Goal: Task Accomplishment & Management: Manage account settings

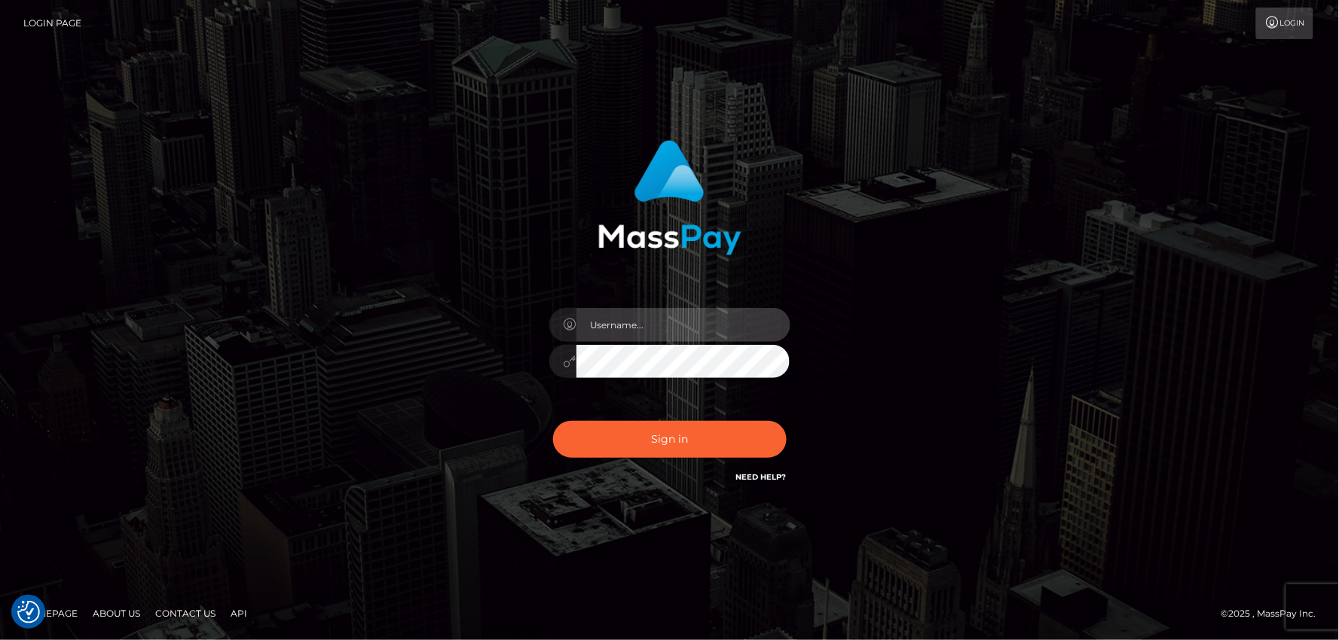
click at [624, 329] on input "text" at bounding box center [683, 325] width 214 height 34
type input "mdemassi"
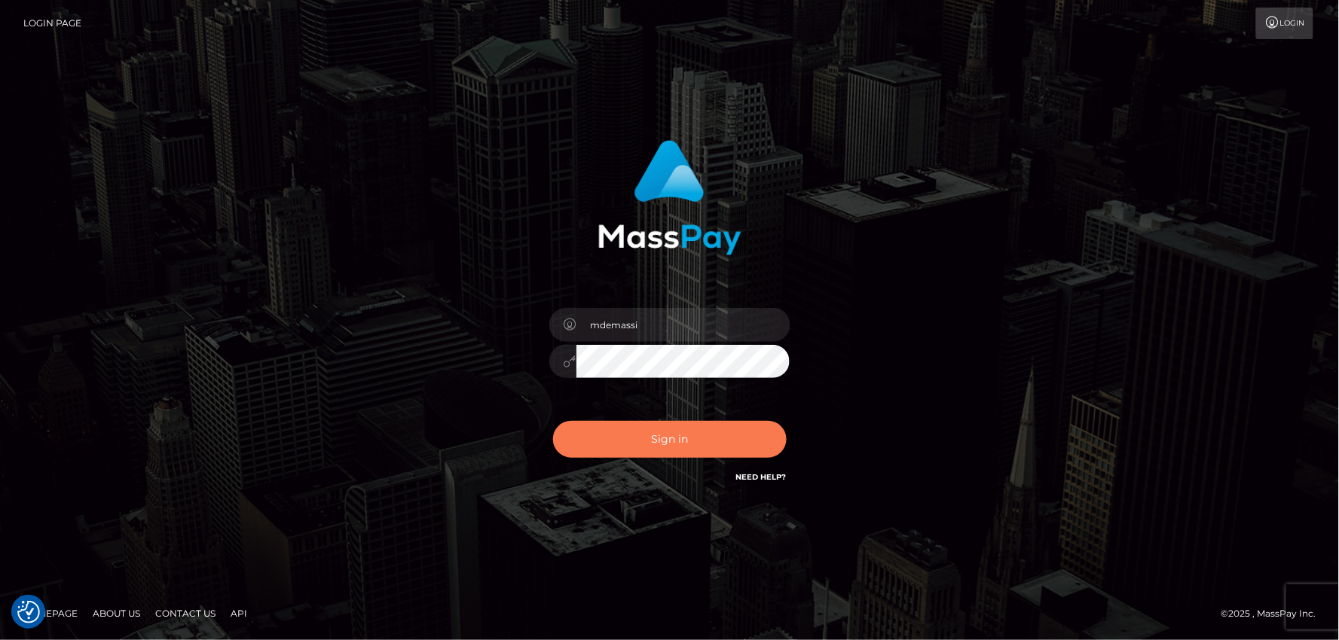
click at [659, 428] on button "Sign in" at bounding box center [670, 439] width 234 height 37
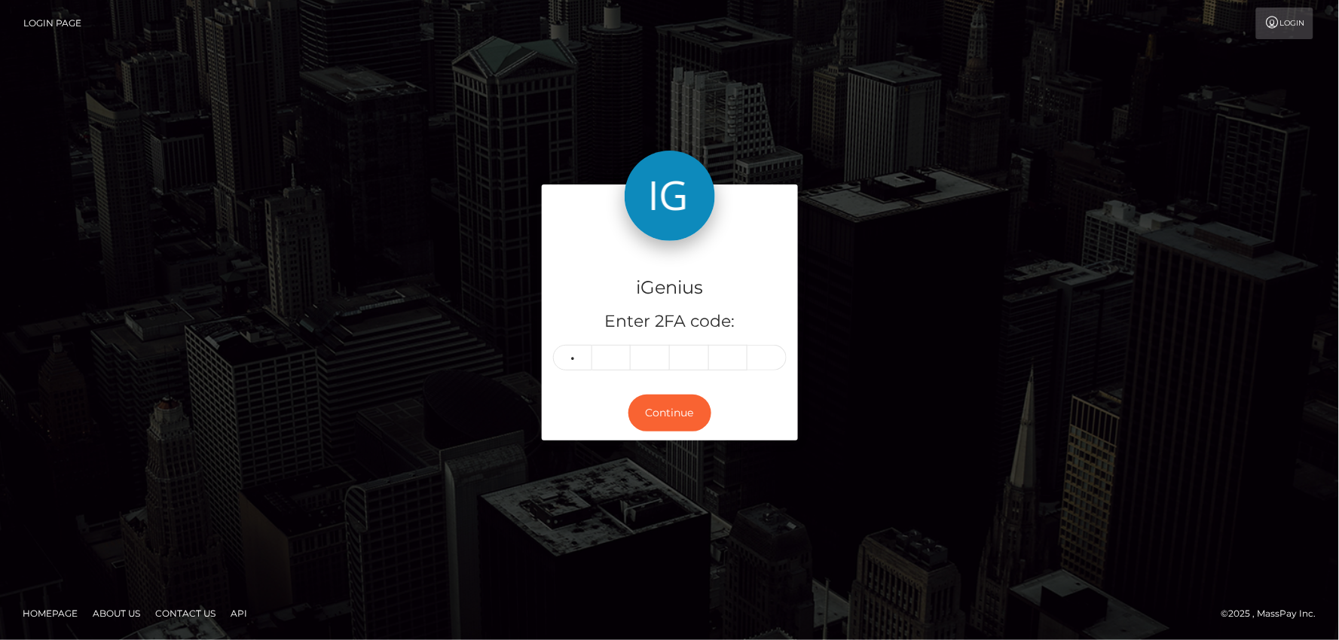
type input "2"
type input "0"
type input "2"
type input "9"
type input "0"
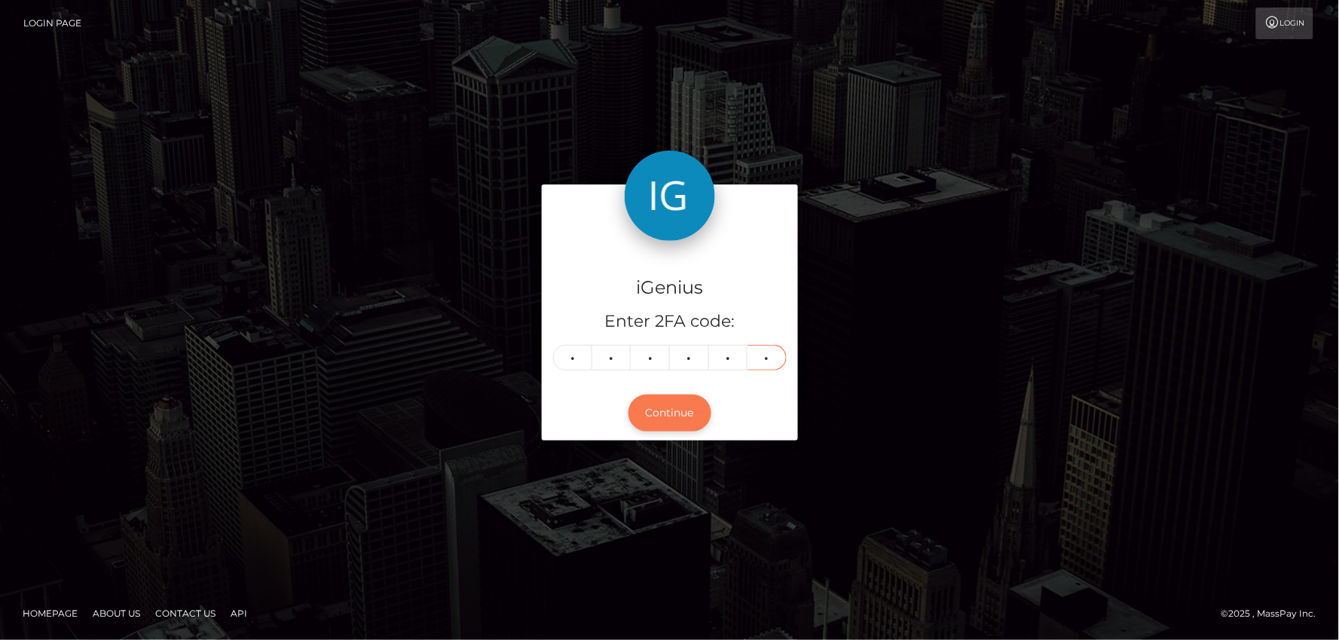
type input "0"
click at [671, 396] on button "Continue" at bounding box center [669, 413] width 83 height 37
click at [671, 401] on button "Continue" at bounding box center [669, 413] width 83 height 37
click at [667, 414] on button "Continue" at bounding box center [669, 413] width 83 height 37
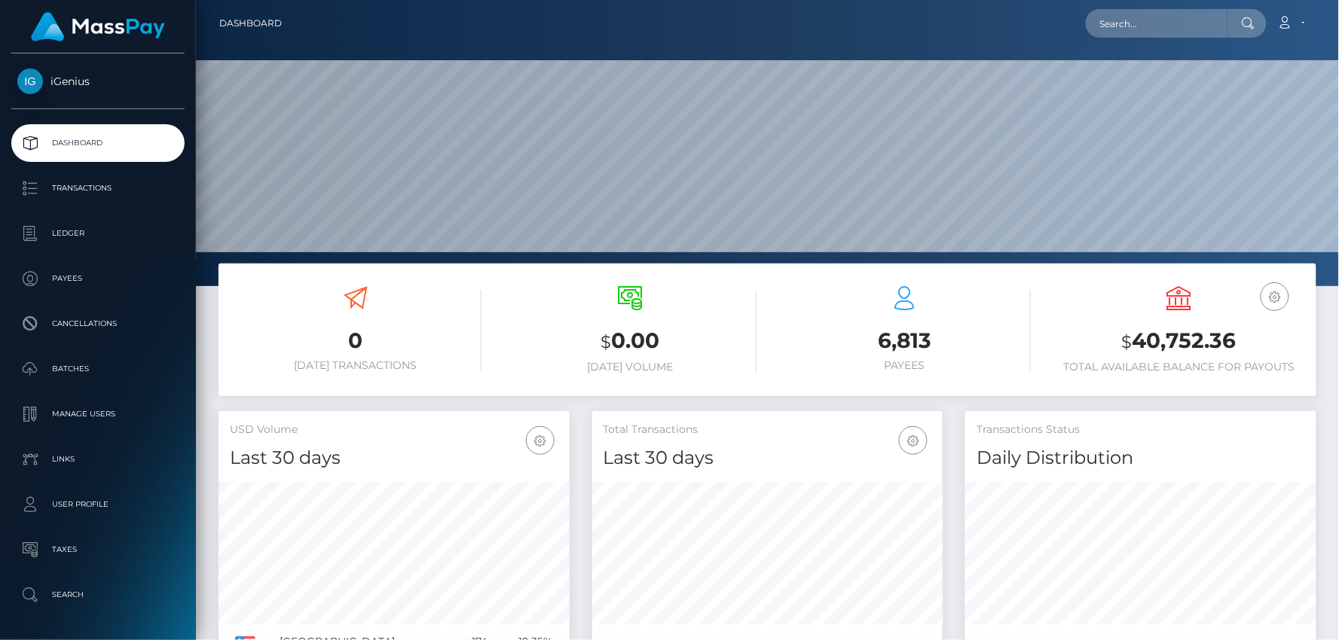
scroll to position [267, 351]
drag, startPoint x: 1207, startPoint y: 335, endPoint x: 1287, endPoint y: 335, distance: 79.9
click at [1287, 335] on h3 "$ 40,752.36" at bounding box center [1179, 341] width 252 height 31
copy h3 "$ 40,752.36"
